Goal: Task Accomplishment & Management: Manage account settings

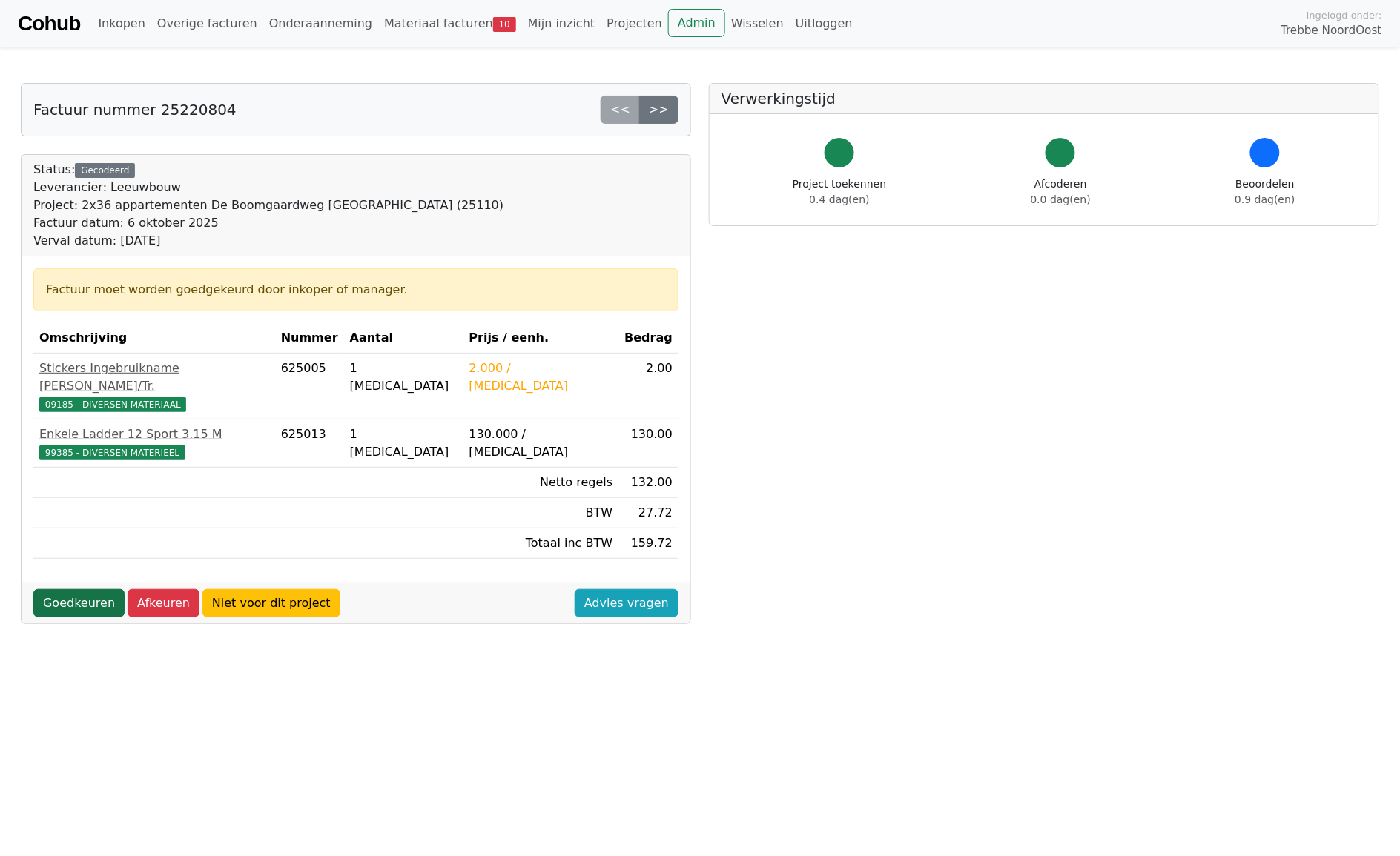
click at [86, 594] on link "Goedkeuren" at bounding box center [79, 603] width 91 height 29
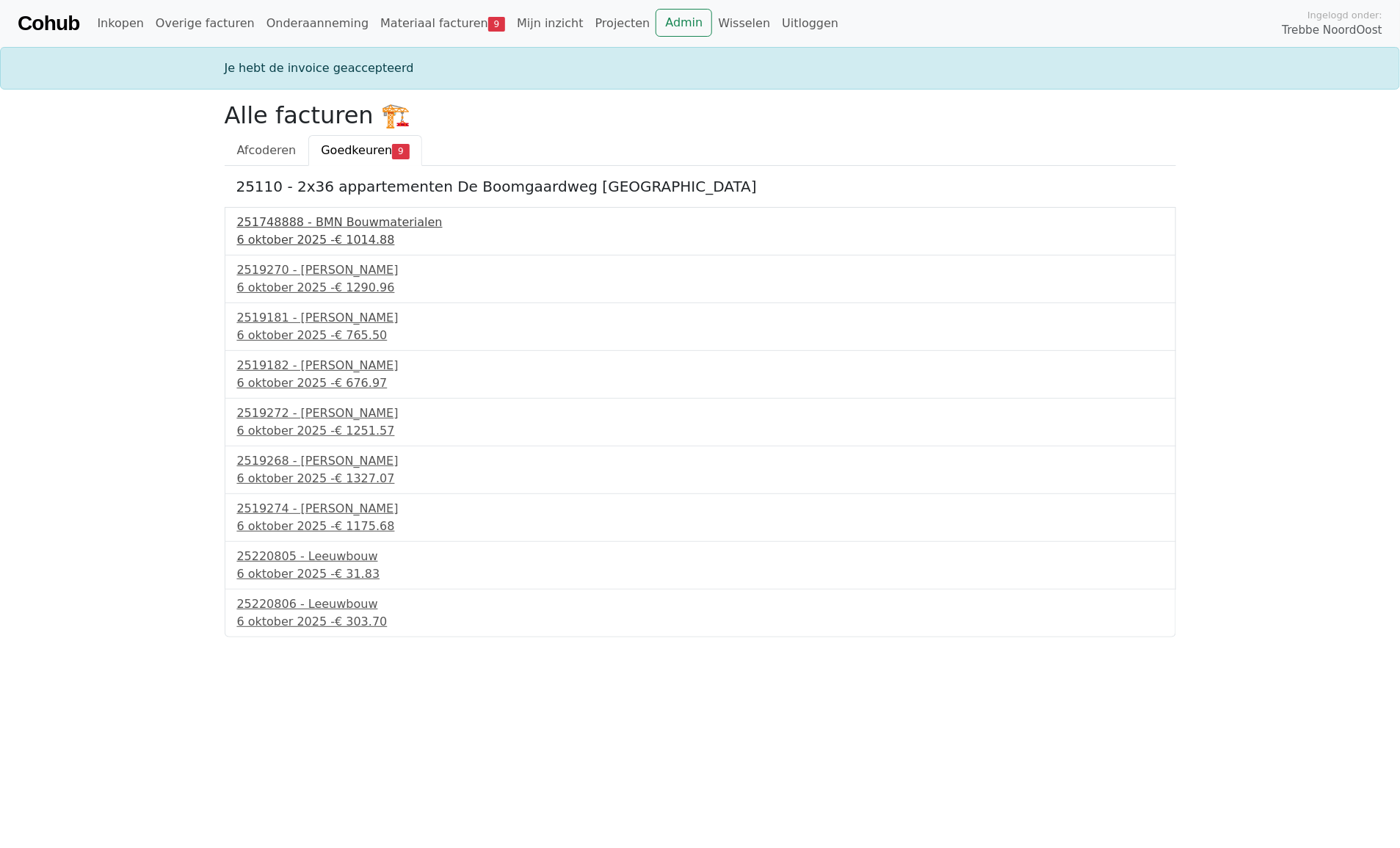
click at [321, 229] on div "251748888 - BMN Bouwmaterialen" at bounding box center [700, 223] width 926 height 18
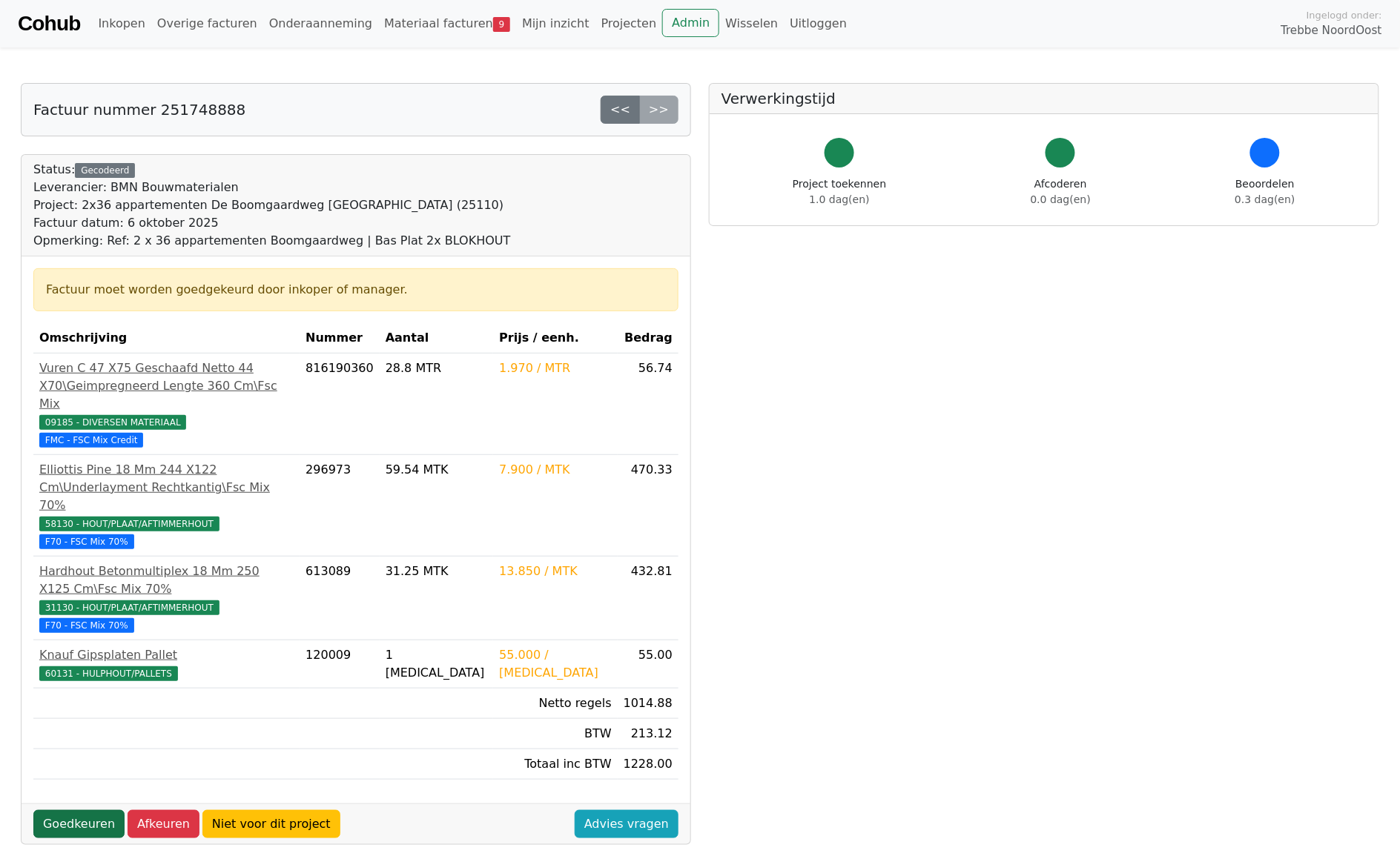
click at [69, 810] on link "Goedkeuren" at bounding box center [79, 823] width 91 height 29
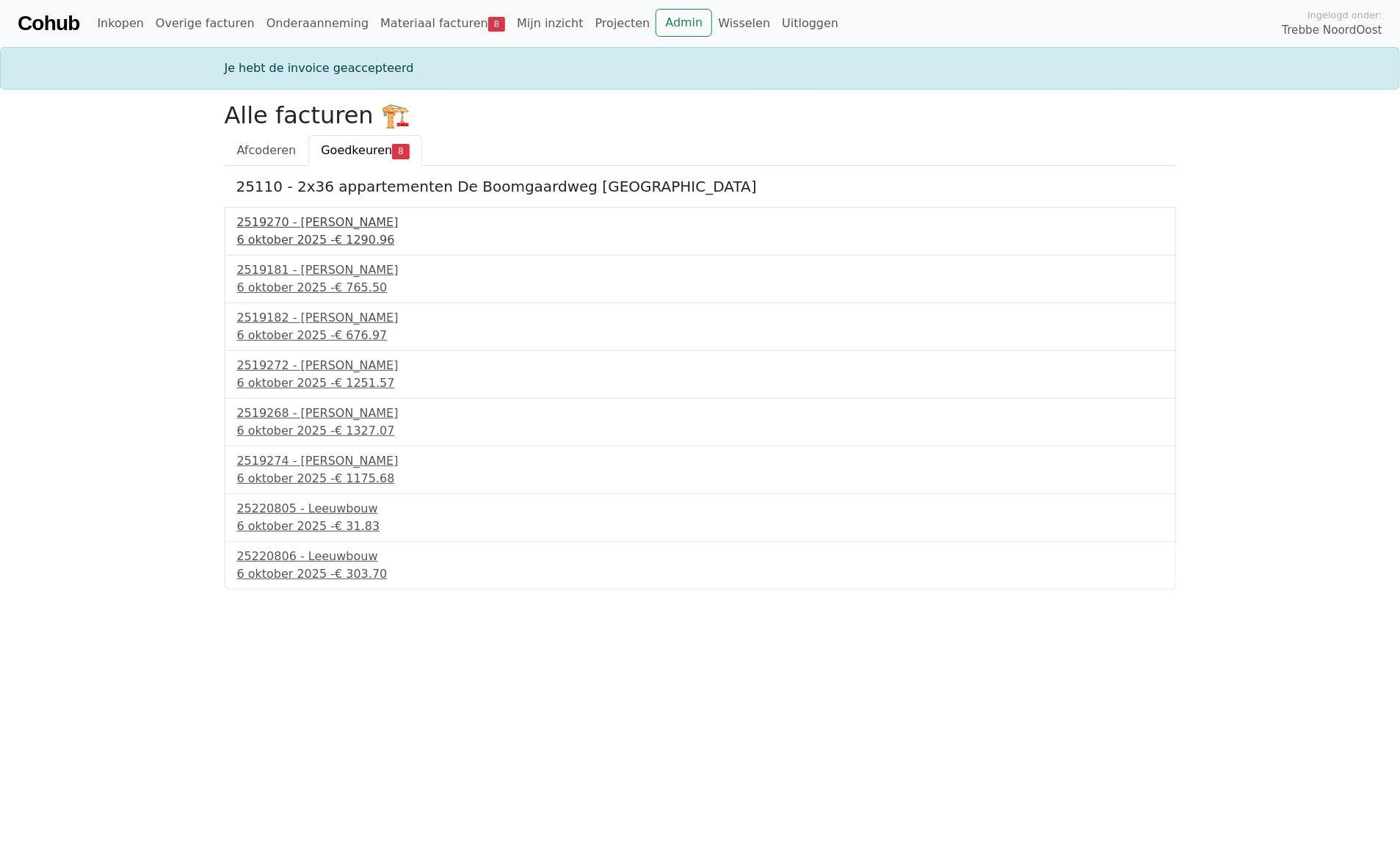
click at [308, 220] on div "2519270 - Kuiphuis Kraanverhuur" at bounding box center [700, 223] width 926 height 18
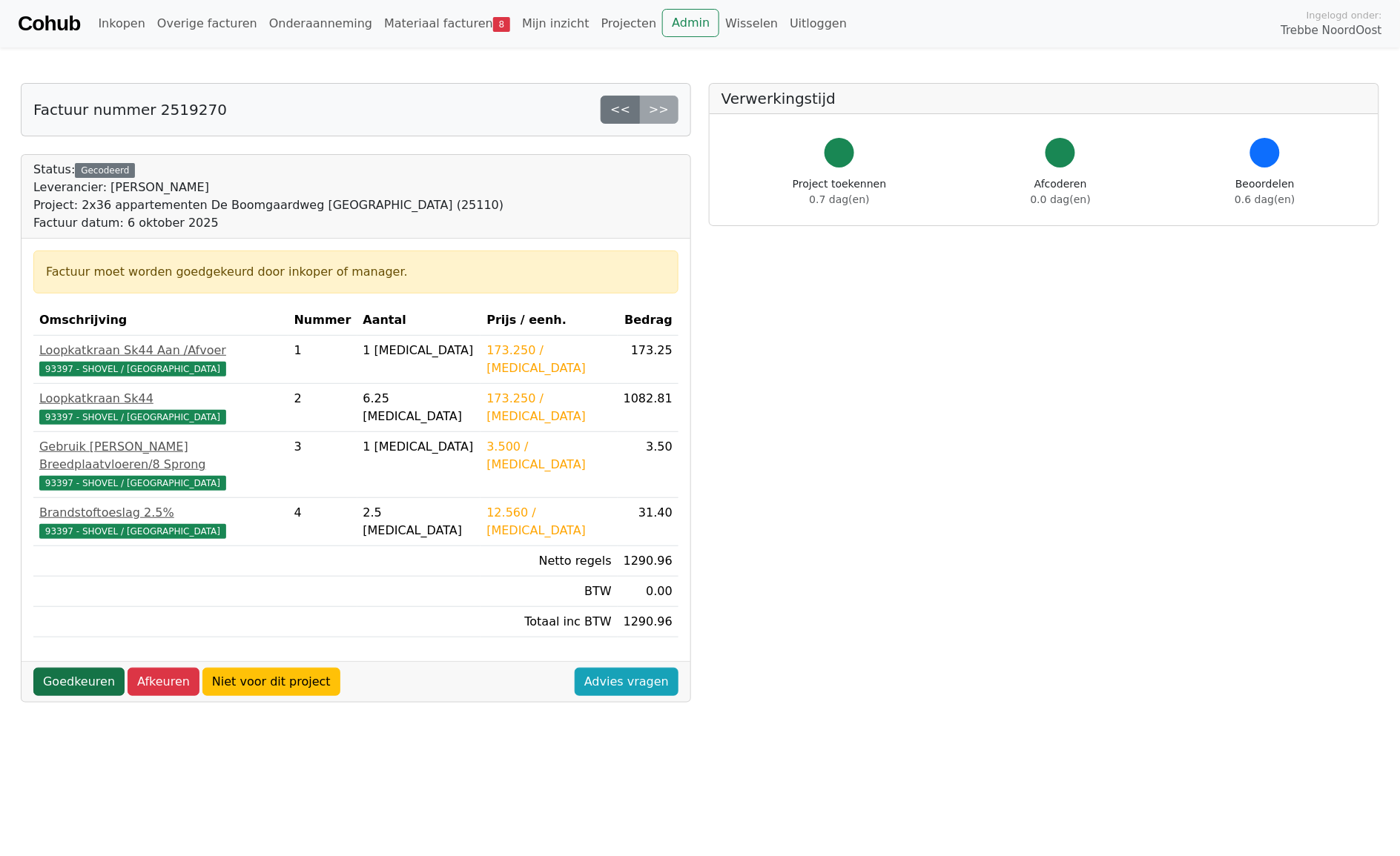
click at [95, 668] on link "Goedkeuren" at bounding box center [79, 682] width 91 height 29
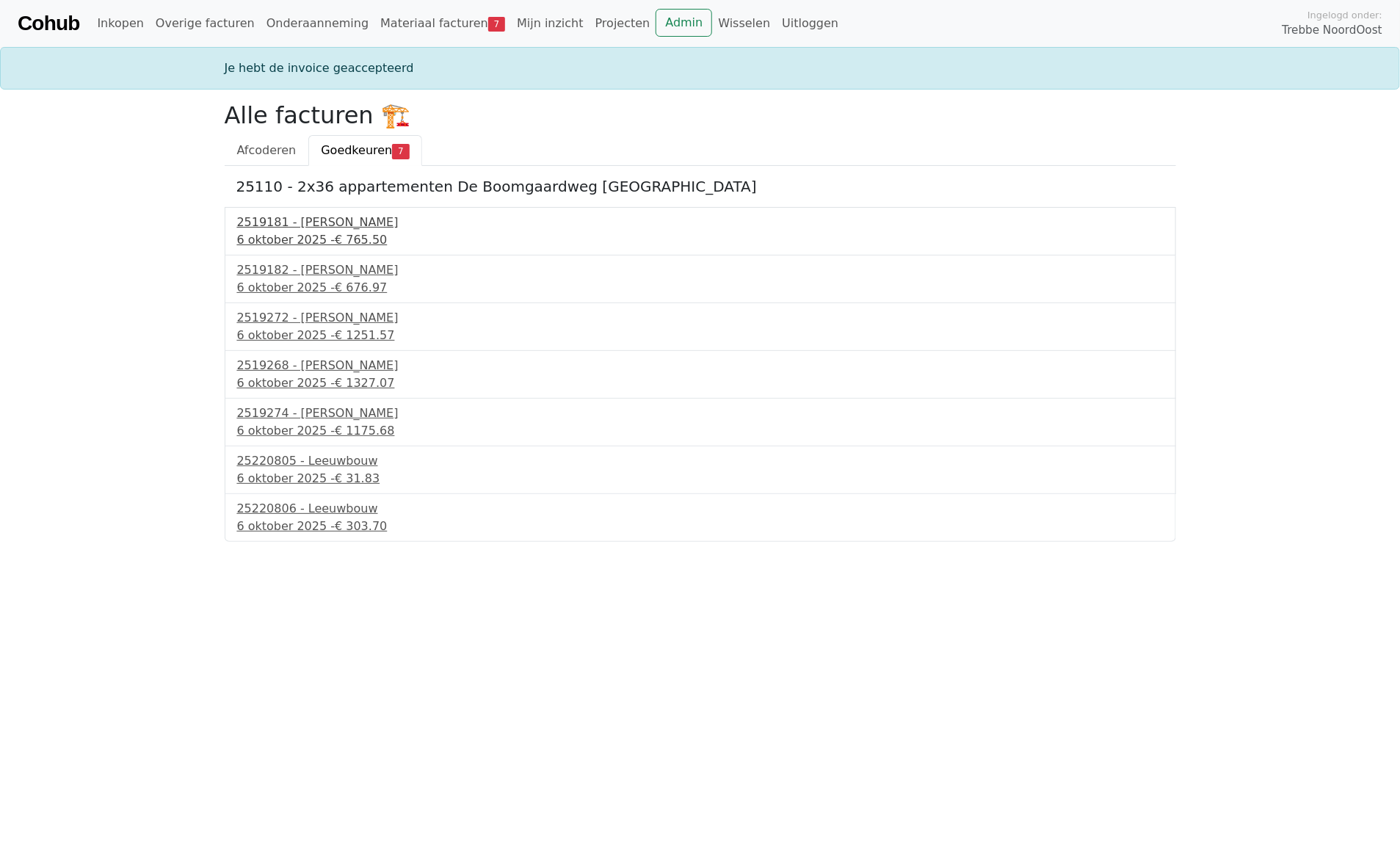
click at [324, 224] on div "2519181 - Kuiphuis Kraanverhuur" at bounding box center [700, 223] width 926 height 18
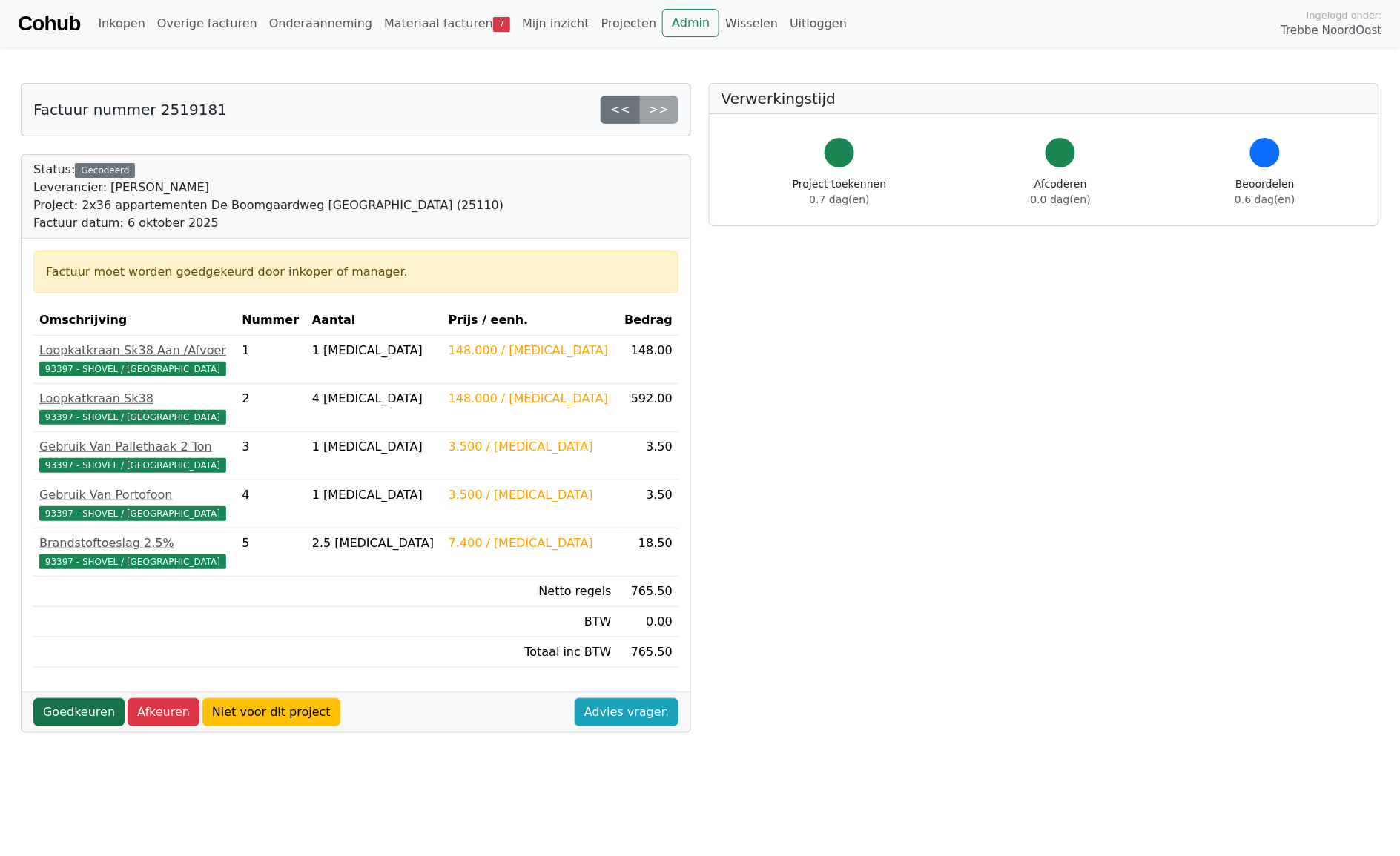
click at [77, 715] on link "Goedkeuren" at bounding box center [79, 712] width 91 height 29
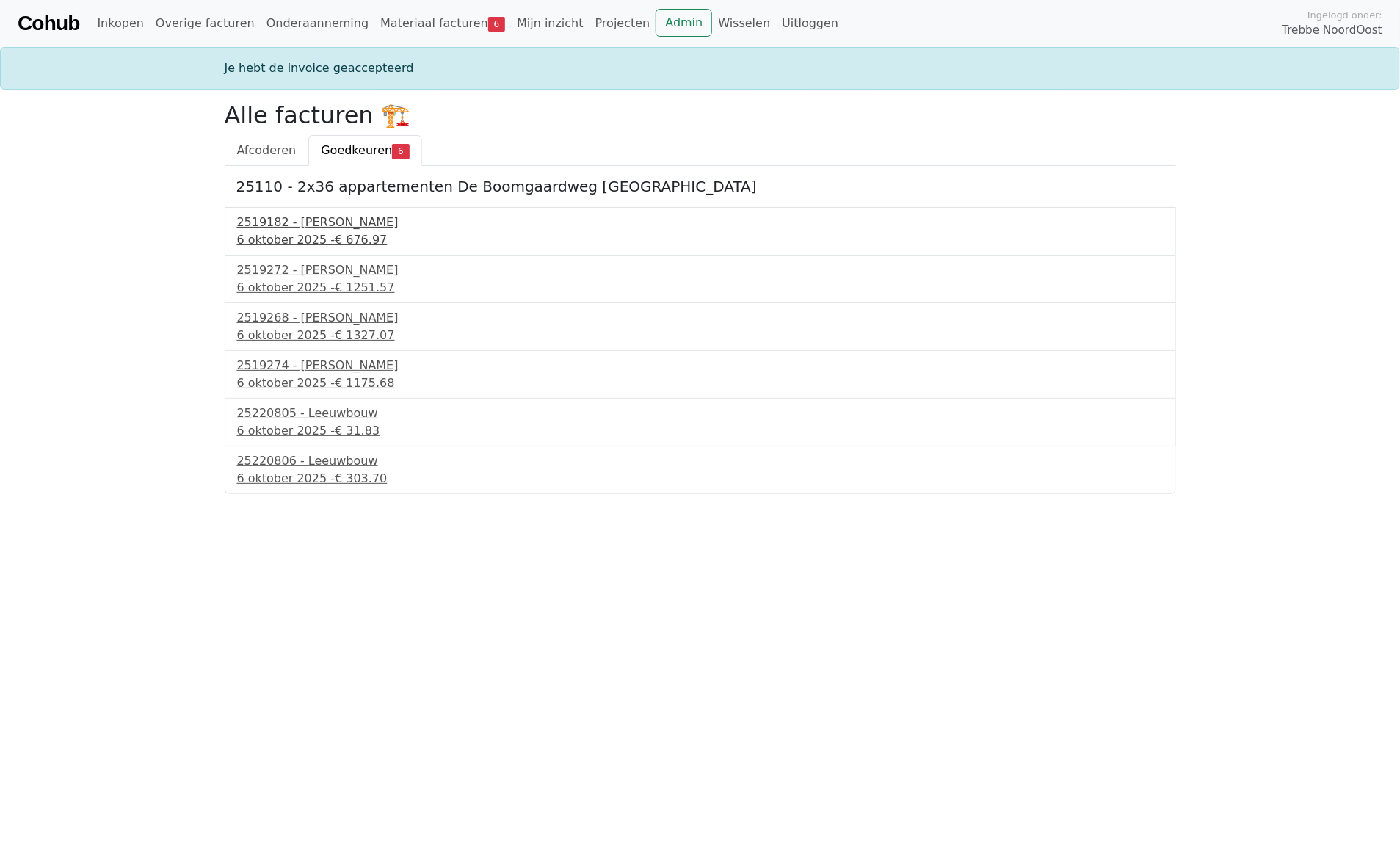
click at [346, 223] on div "2519182 - [PERSON_NAME]" at bounding box center [700, 223] width 926 height 18
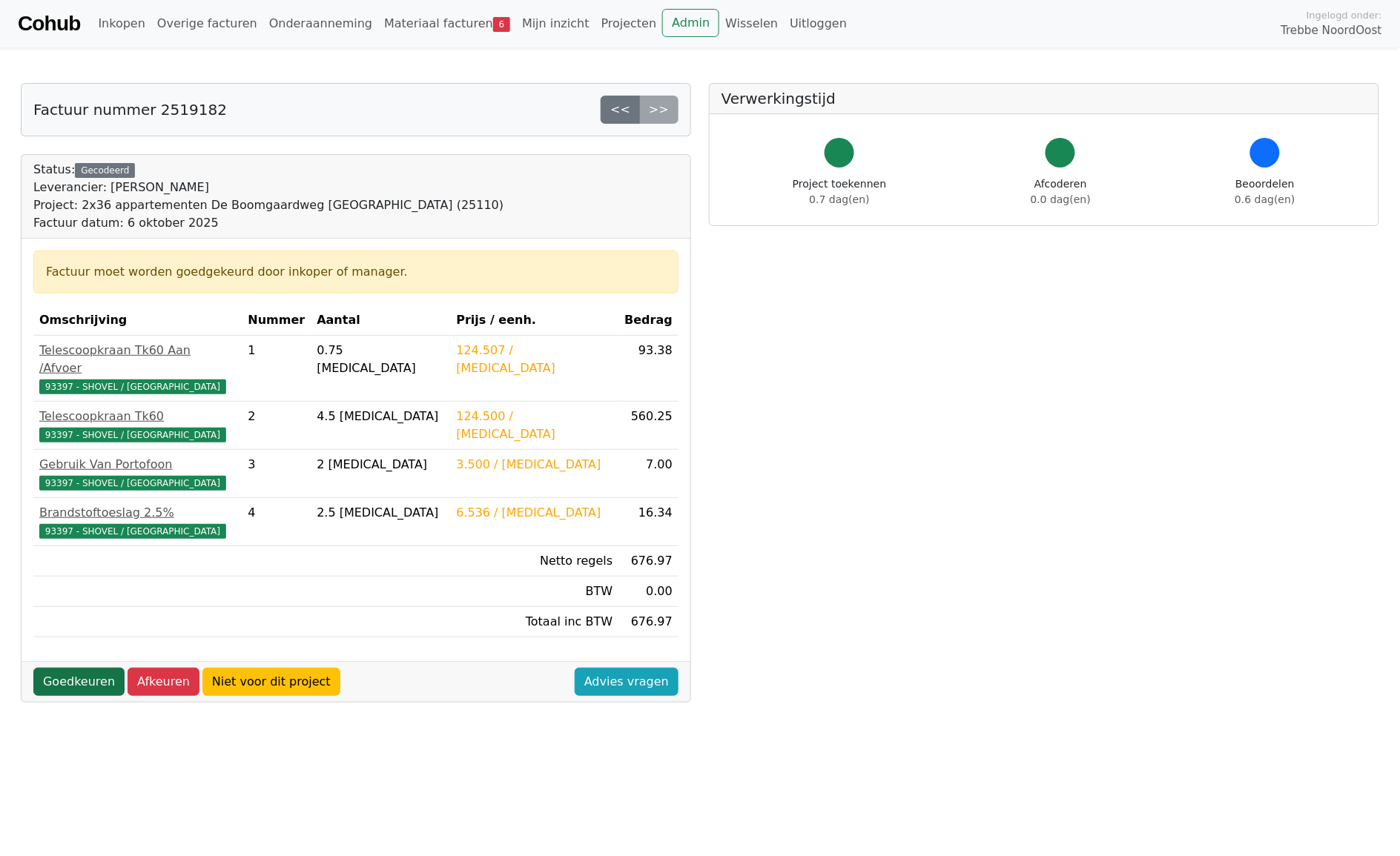
click at [72, 671] on link "Goedkeuren" at bounding box center [79, 682] width 91 height 29
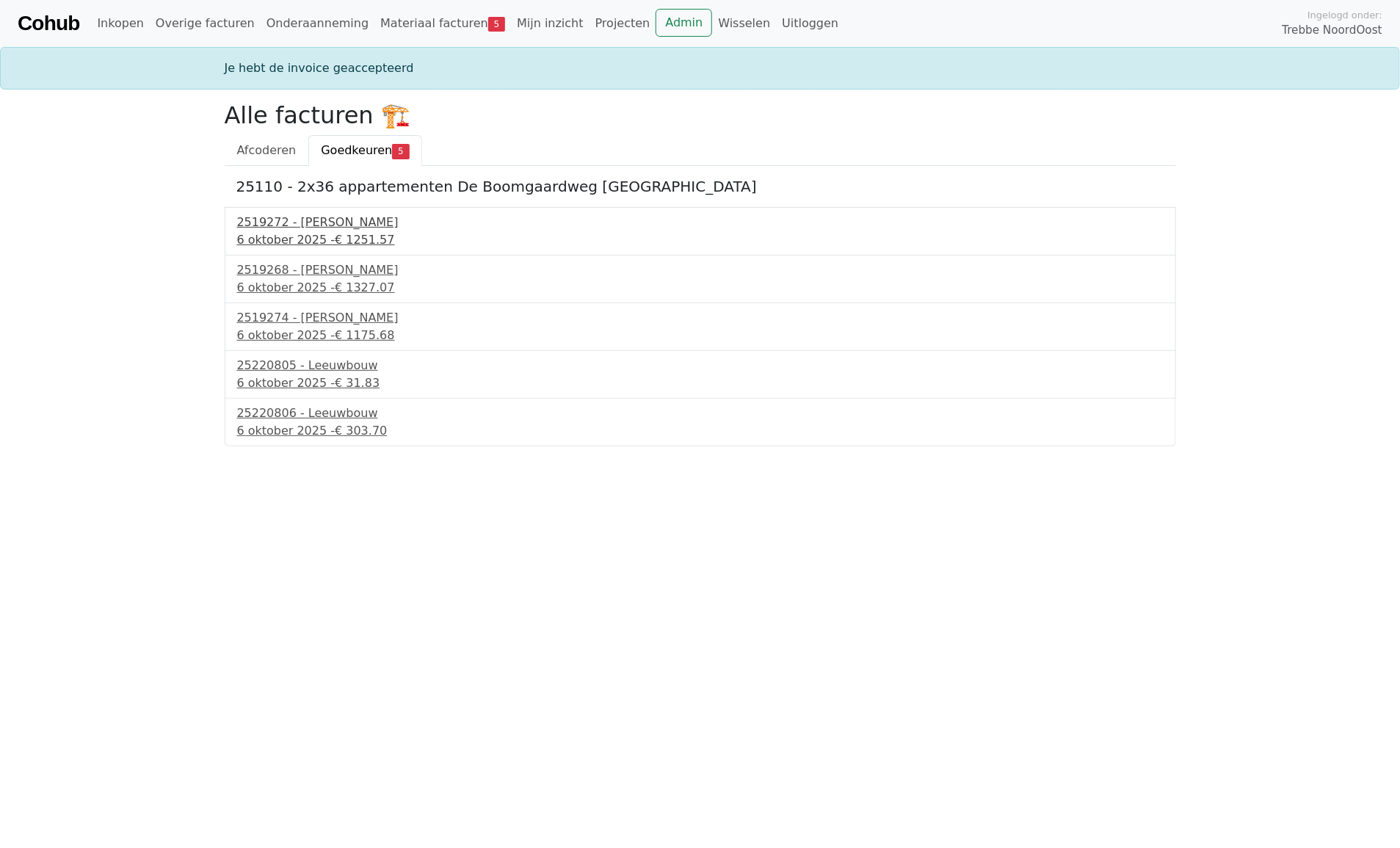
click at [365, 235] on span "€ 1251.57" at bounding box center [365, 239] width 60 height 14
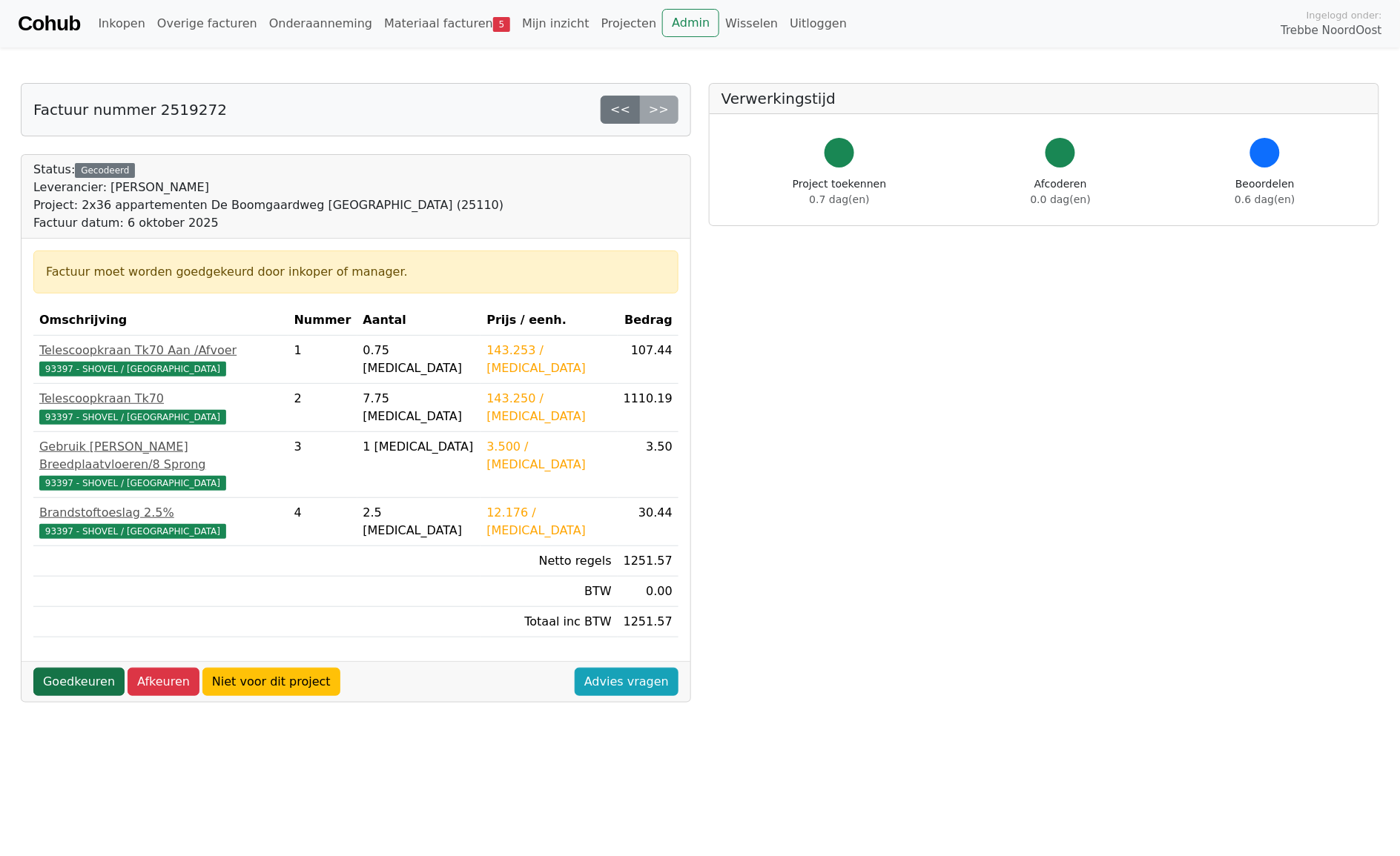
click at [69, 671] on link "Goedkeuren" at bounding box center [79, 682] width 91 height 29
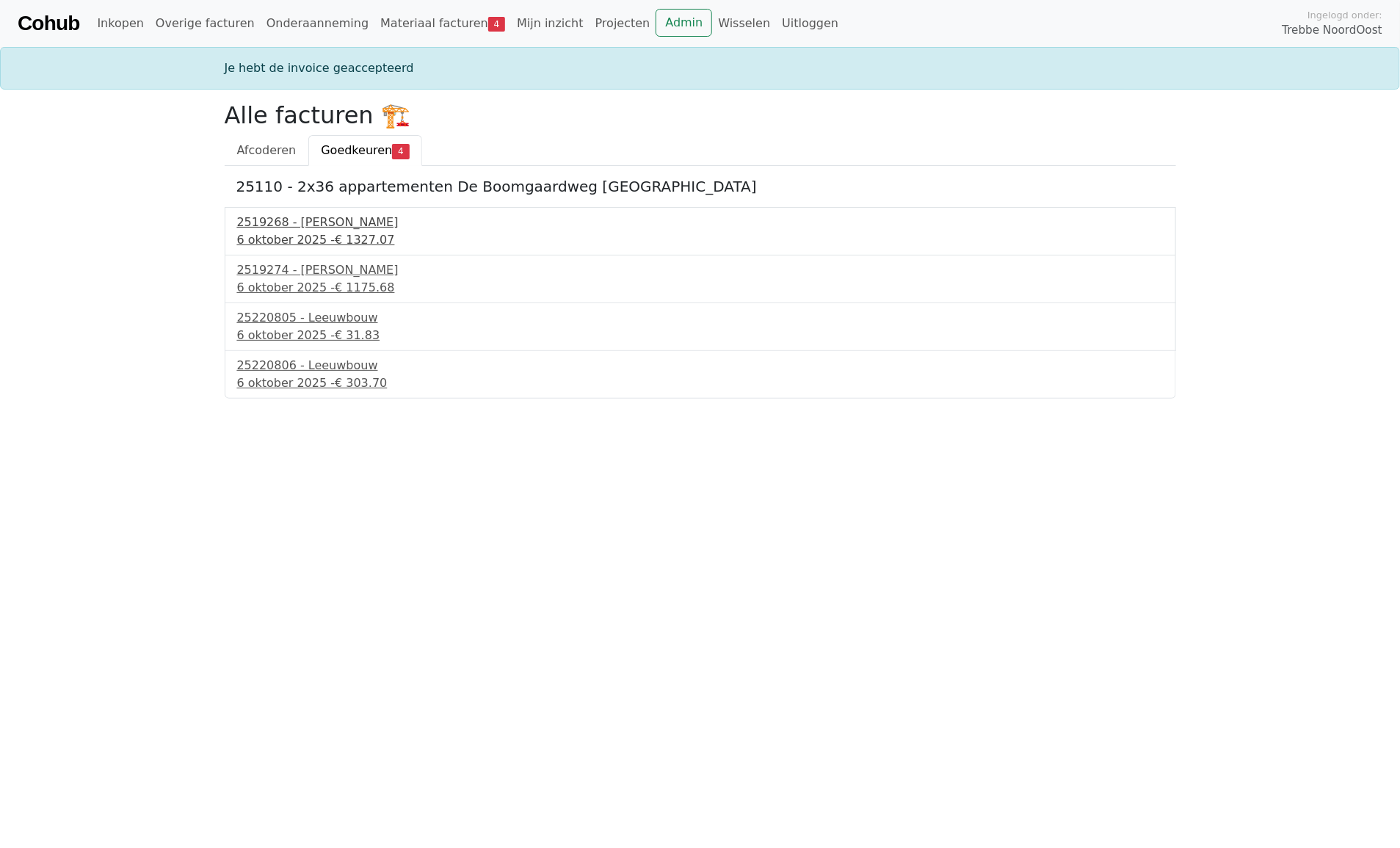
click at [336, 228] on div "2519268 - [PERSON_NAME]" at bounding box center [700, 223] width 926 height 18
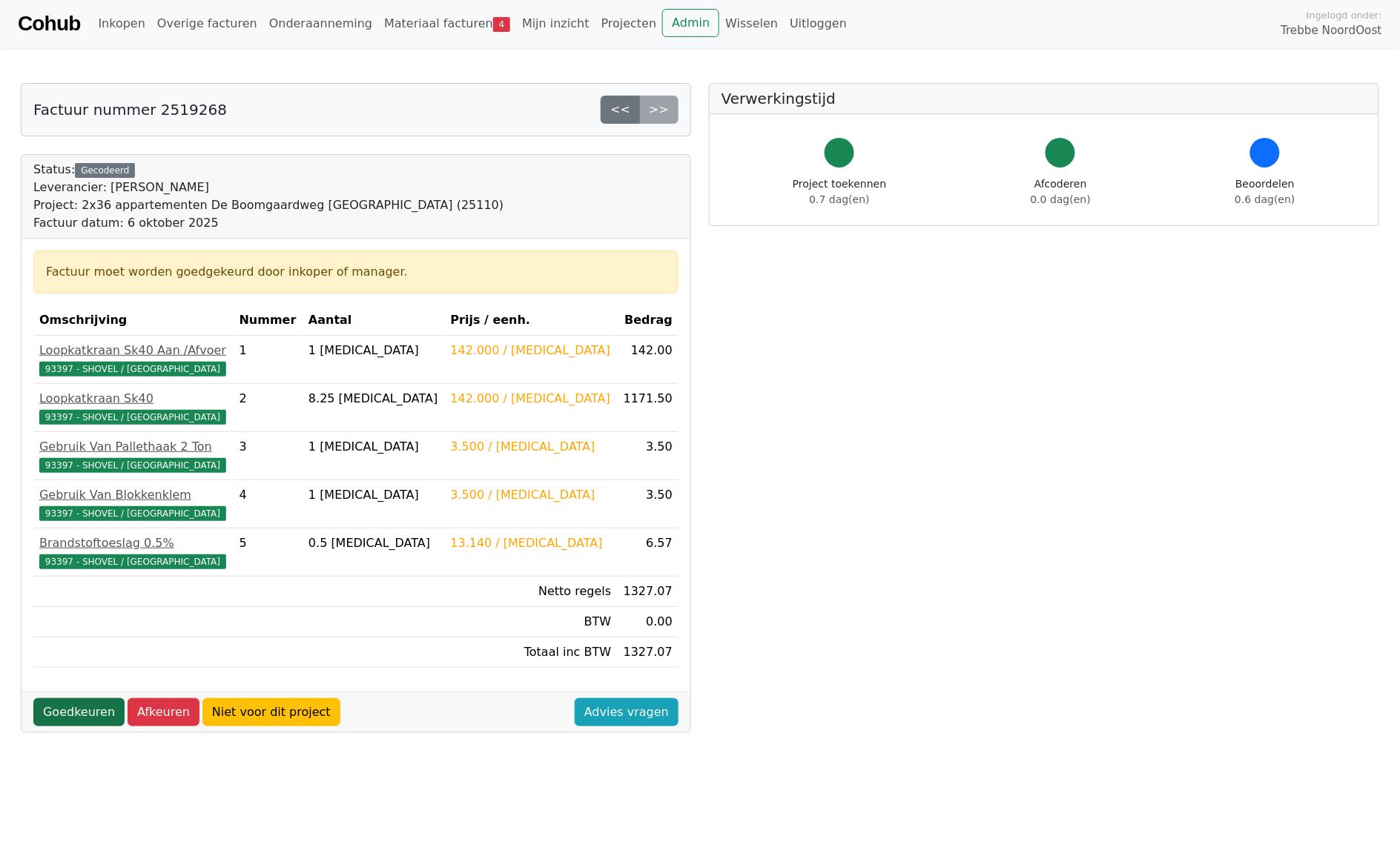
click at [68, 720] on link "Goedkeuren" at bounding box center [79, 712] width 91 height 29
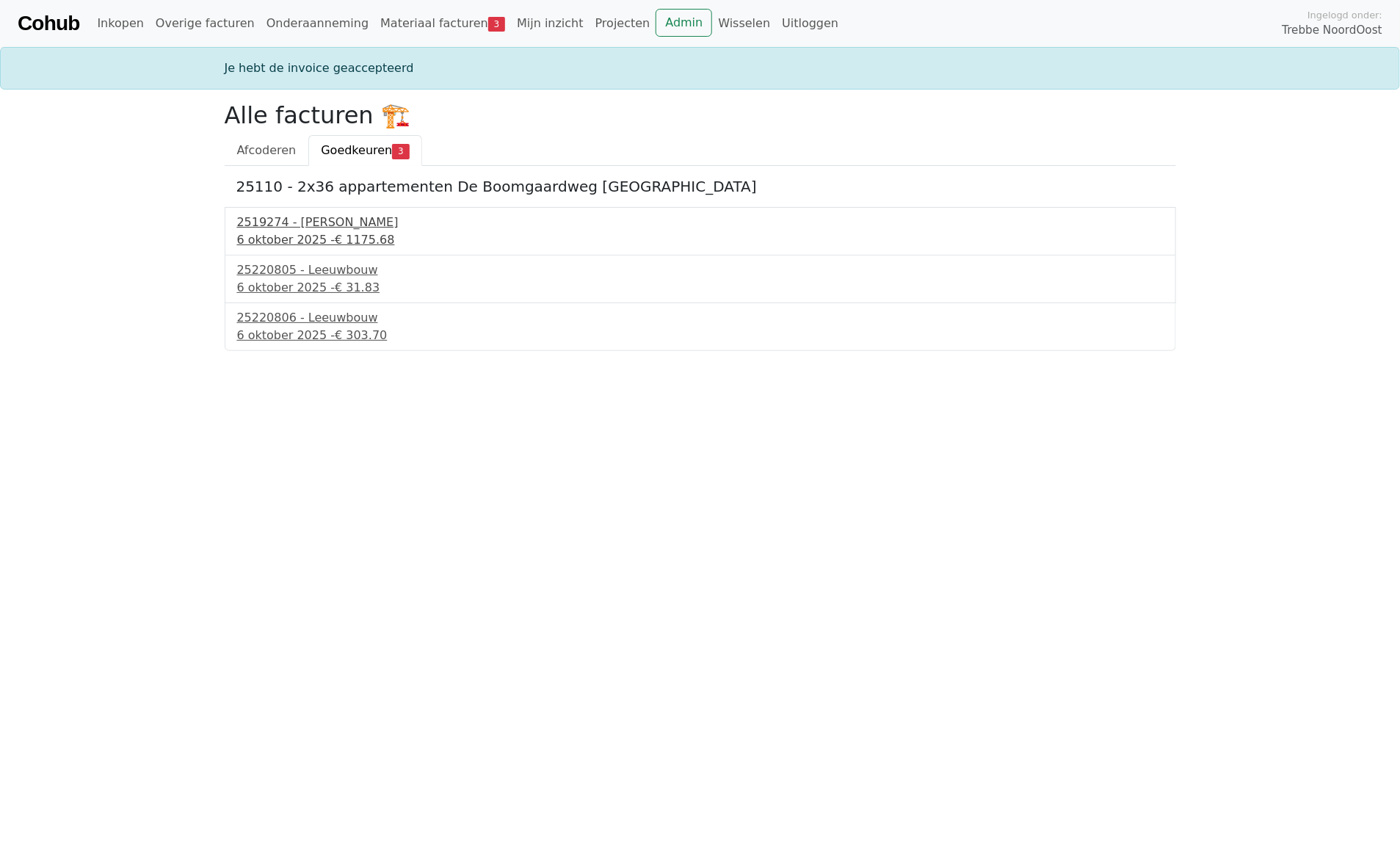
click at [296, 225] on div "2519274 - Kuiphuis Kraanverhuur" at bounding box center [700, 223] width 926 height 18
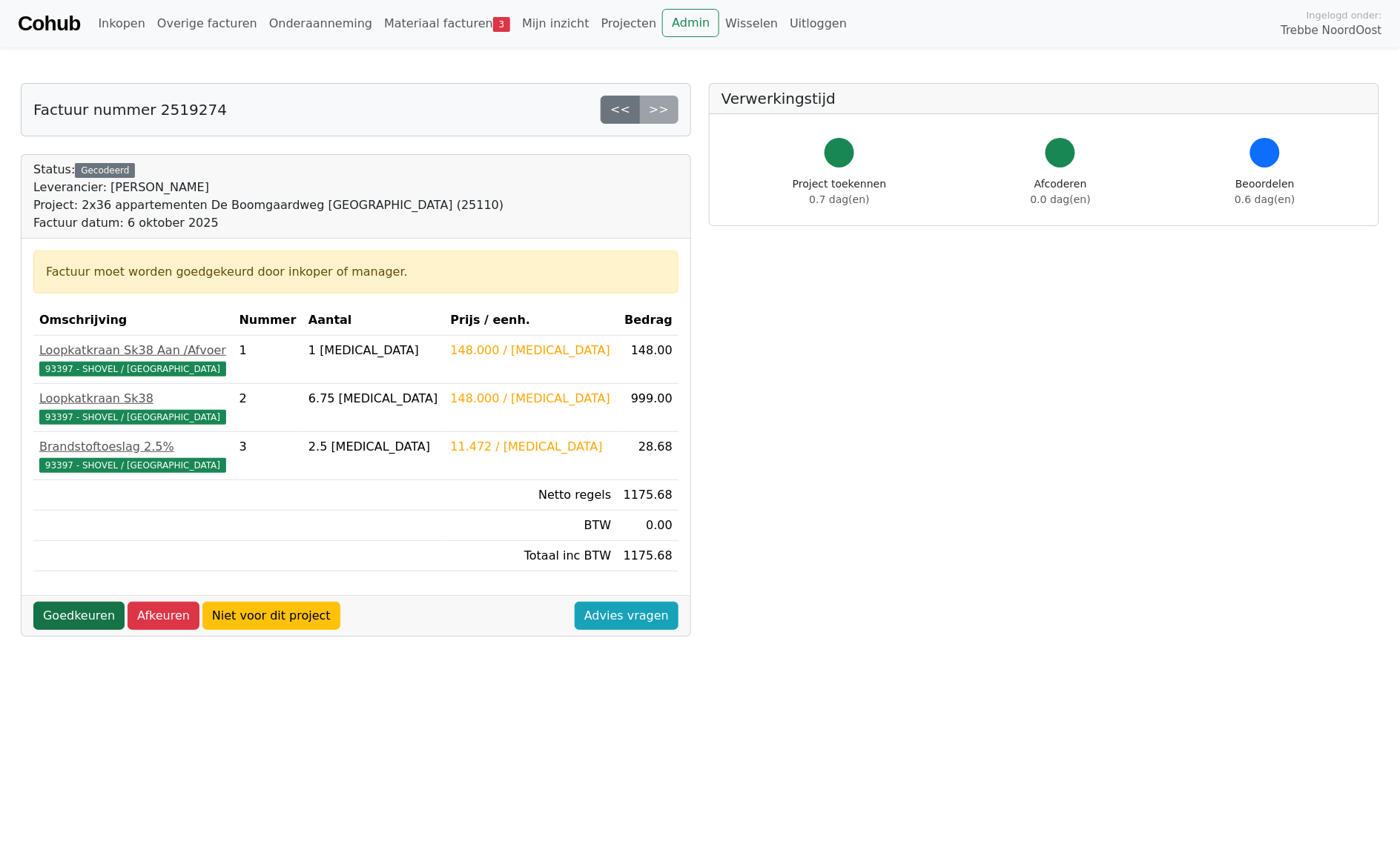
click at [71, 624] on link "Goedkeuren" at bounding box center [79, 616] width 91 height 29
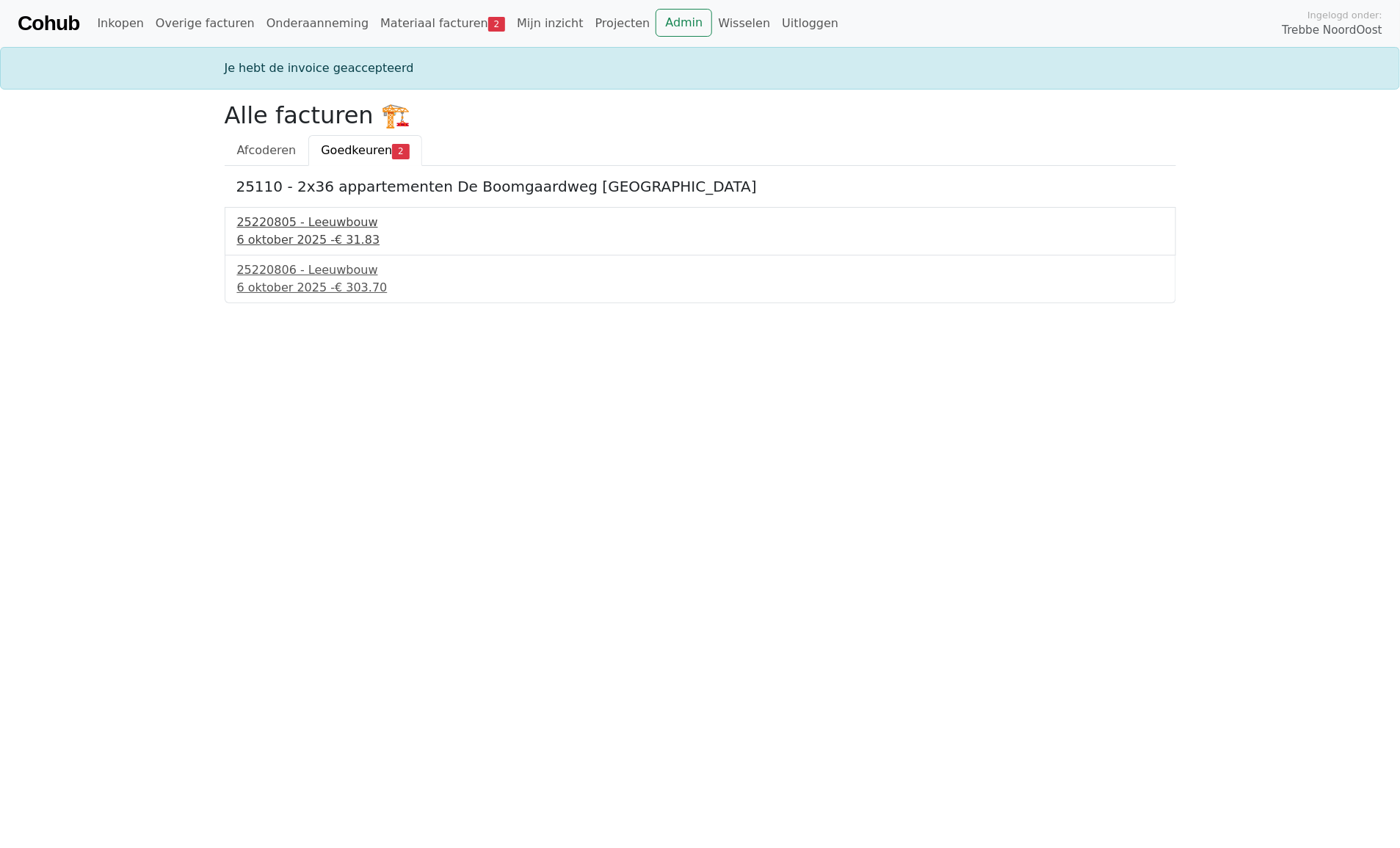
click at [308, 220] on div "25220805 - Leeuwbouw" at bounding box center [700, 223] width 926 height 18
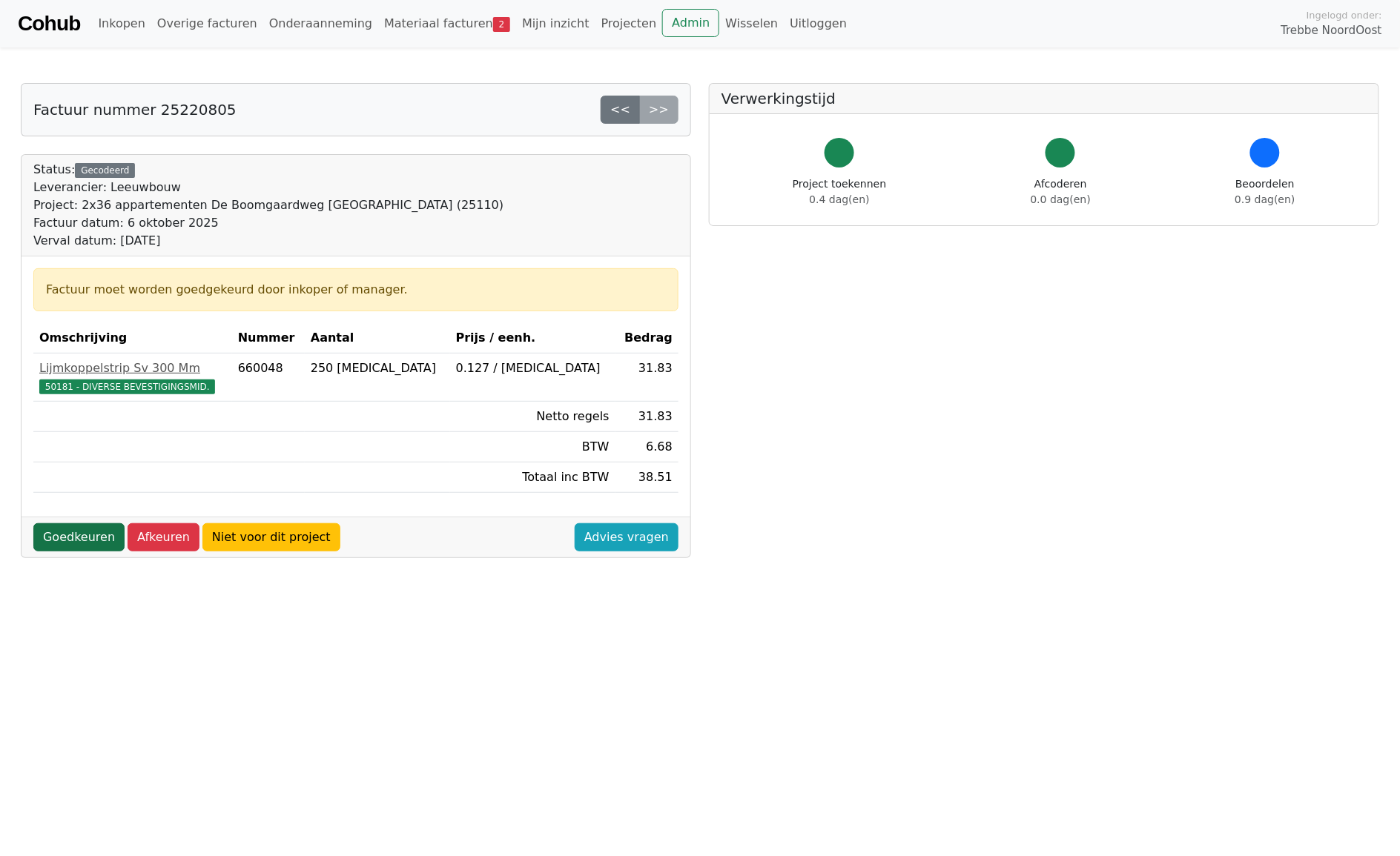
click at [58, 542] on link "Goedkeuren" at bounding box center [79, 537] width 91 height 29
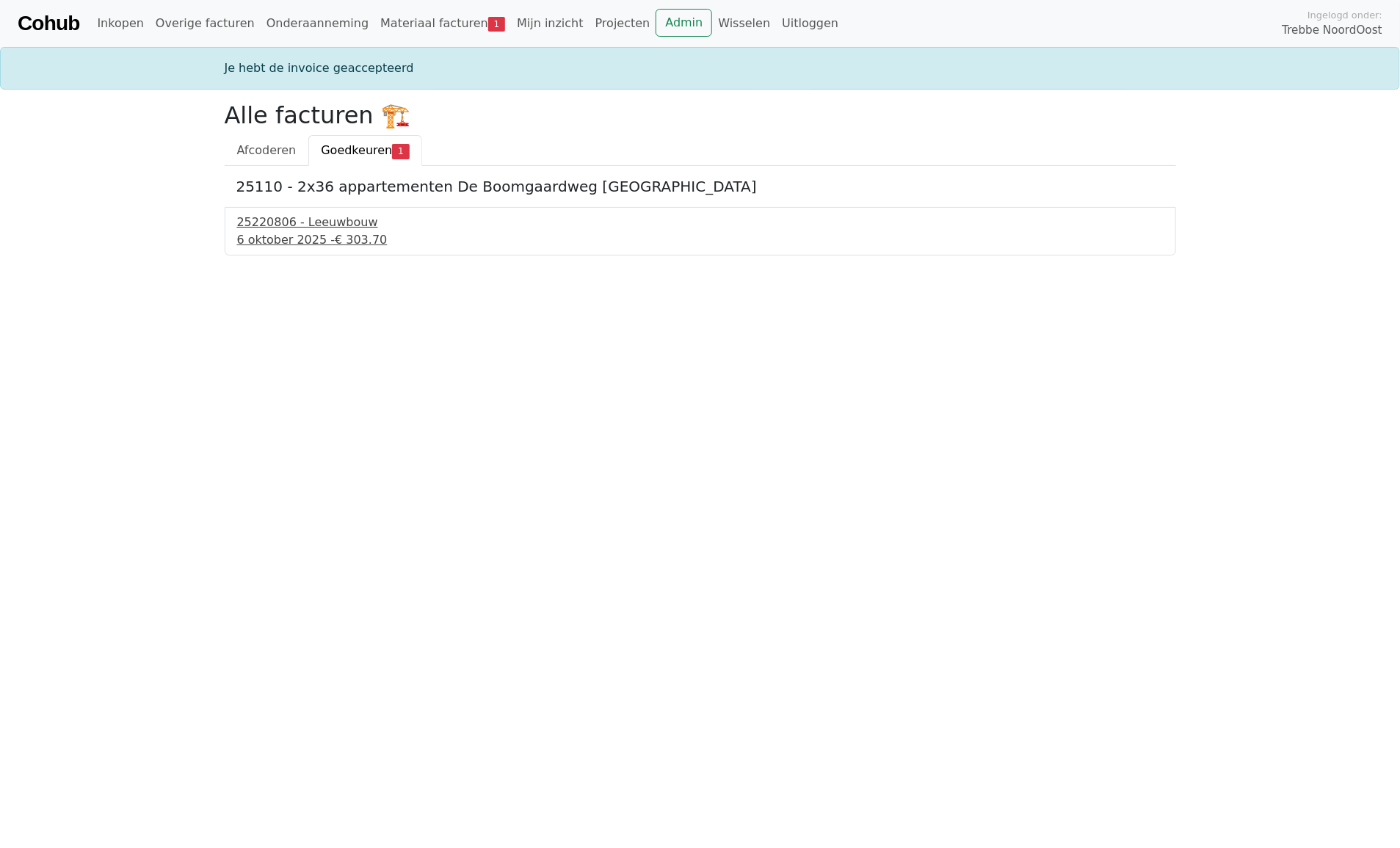
click at [268, 233] on div "6 oktober 2025 - € 303.70" at bounding box center [700, 240] width 926 height 18
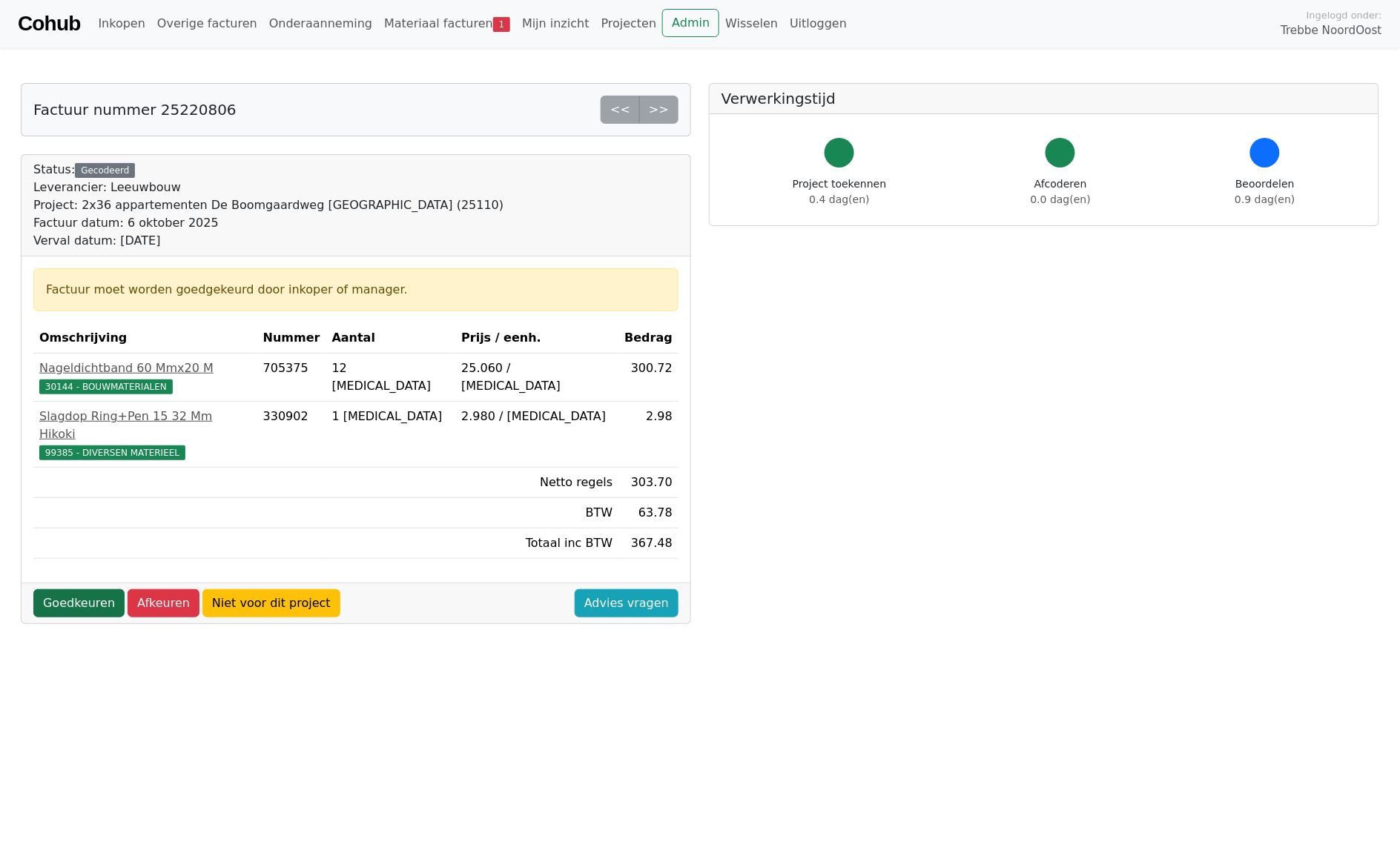
click at [71, 589] on link "Goedkeuren" at bounding box center [79, 603] width 91 height 29
